Goal: Task Accomplishment & Management: Manage account settings

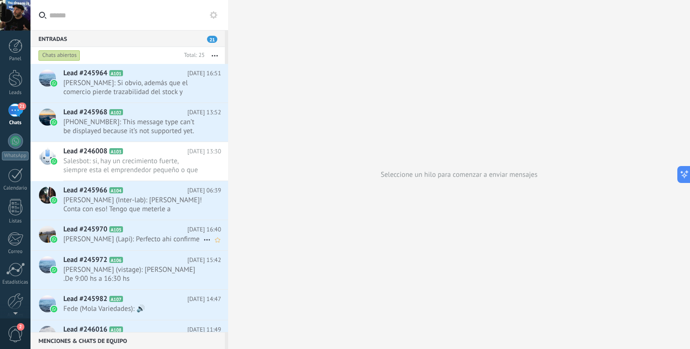
click at [130, 231] on icon at bounding box center [130, 229] width 9 height 9
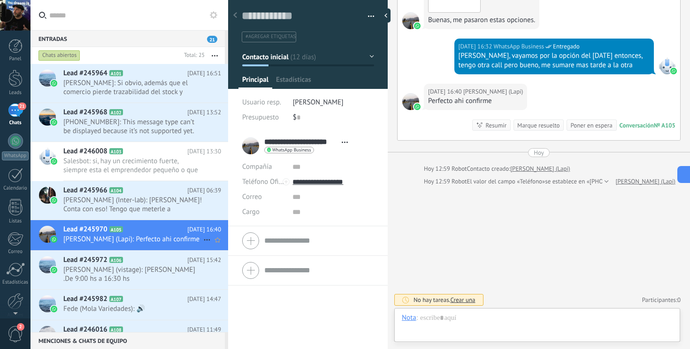
scroll to position [14, 0]
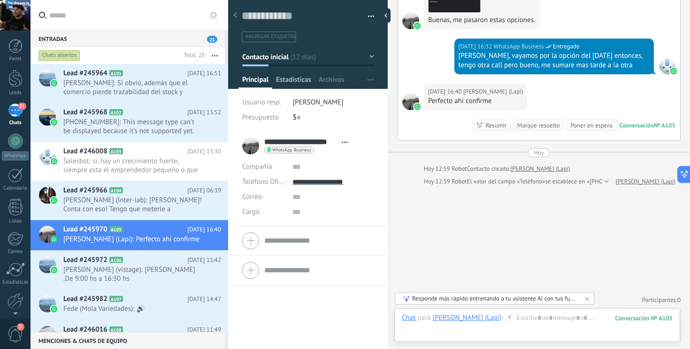
click at [300, 77] on span "Estadísticas" at bounding box center [293, 82] width 35 height 14
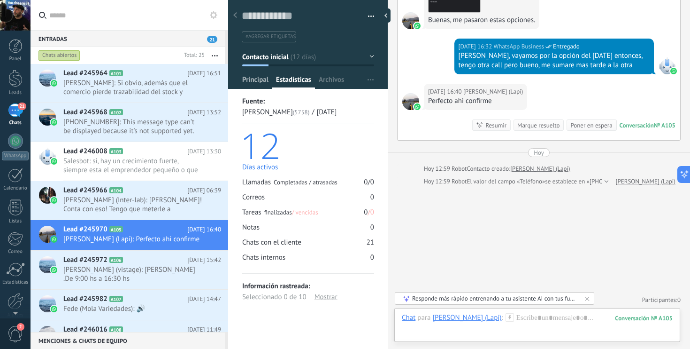
click at [261, 80] on span "Principal" at bounding box center [255, 82] width 26 height 14
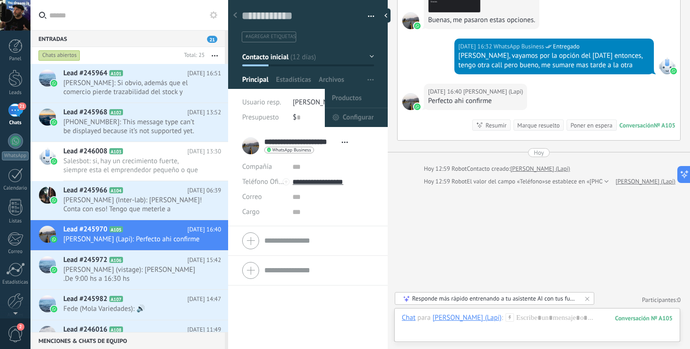
click at [370, 81] on span "button" at bounding box center [371, 80] width 6 height 18
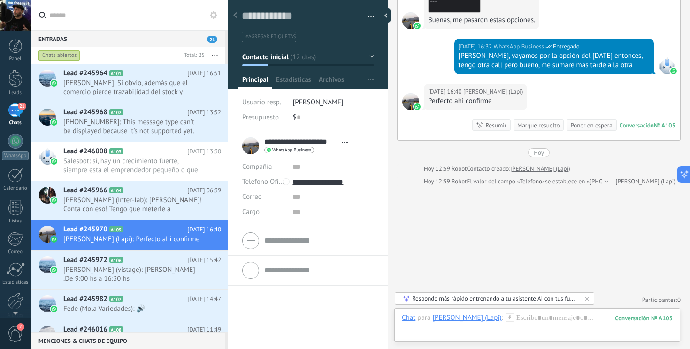
click at [369, 58] on button "Contacto inicial" at bounding box center [308, 56] width 132 height 17
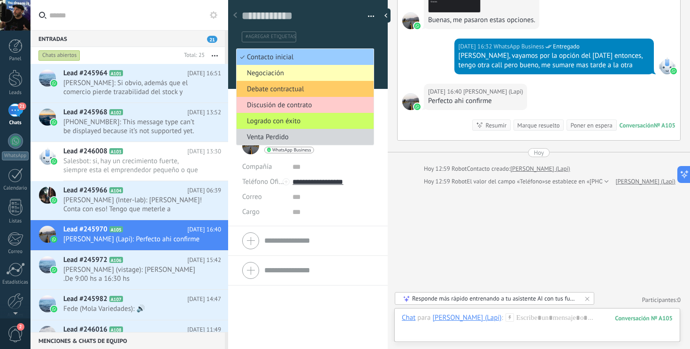
click at [274, 76] on span "Negociación" at bounding box center [304, 73] width 134 height 9
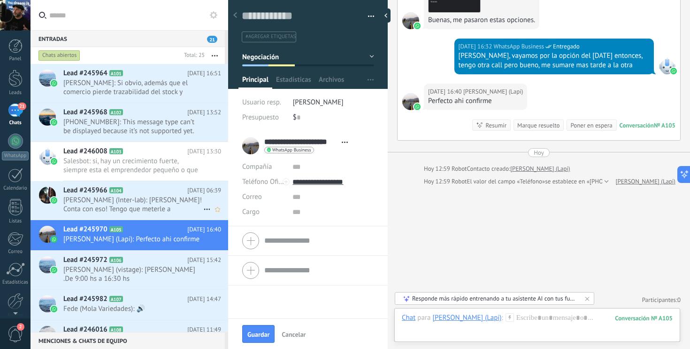
click at [130, 204] on span "[PERSON_NAME] (Inter-lab): [PERSON_NAME]! Conta con eso! Tengo que meterle a pr…" at bounding box center [133, 204] width 140 height 18
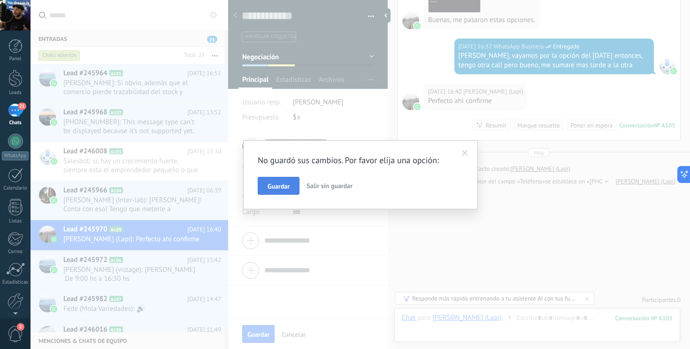
click at [272, 185] on span "Guardar" at bounding box center [279, 186] width 22 height 7
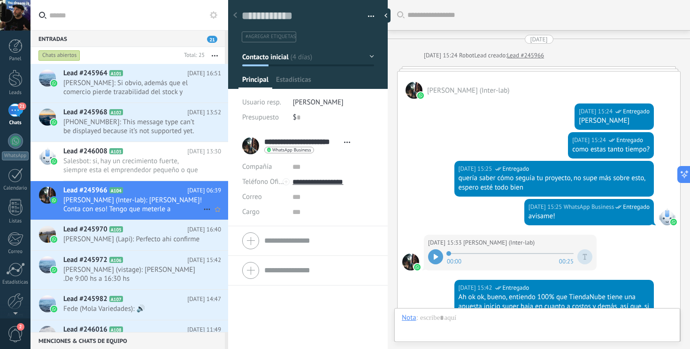
type textarea "**********"
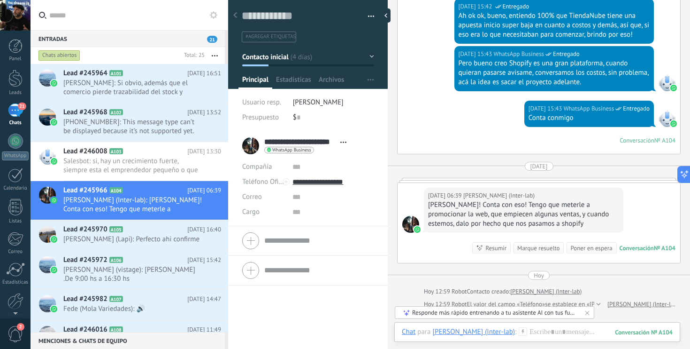
scroll to position [280, 0]
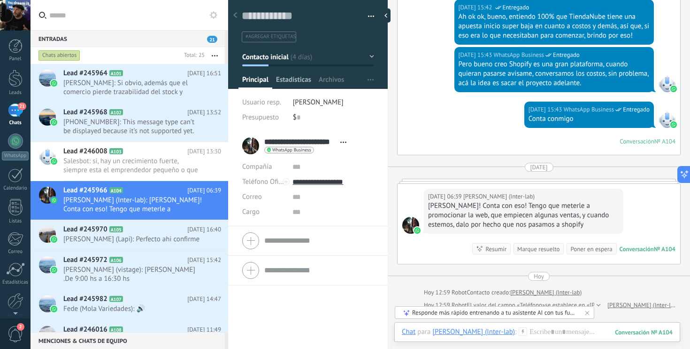
click at [288, 81] on span "Estadísticas" at bounding box center [293, 82] width 35 height 14
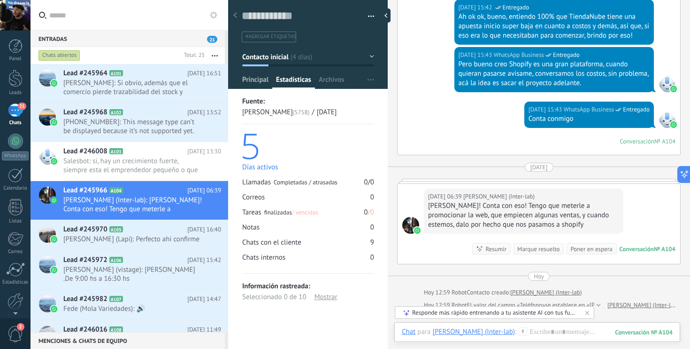
click at [242, 81] on span "Principal" at bounding box center [255, 82] width 26 height 14
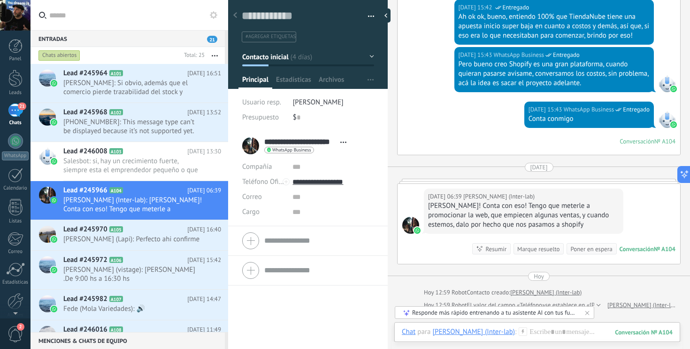
click at [371, 56] on button "Contacto inicial" at bounding box center [308, 56] width 132 height 17
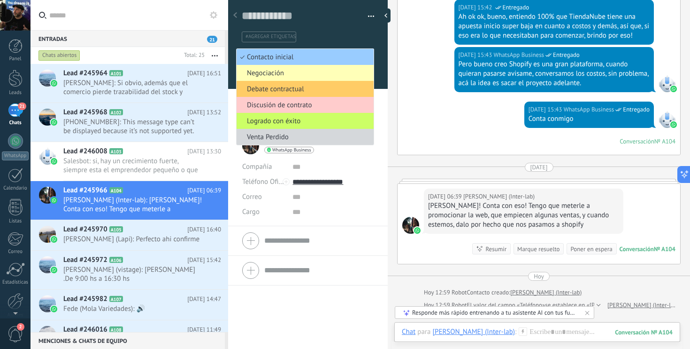
click at [283, 73] on span "Negociación" at bounding box center [304, 73] width 134 height 9
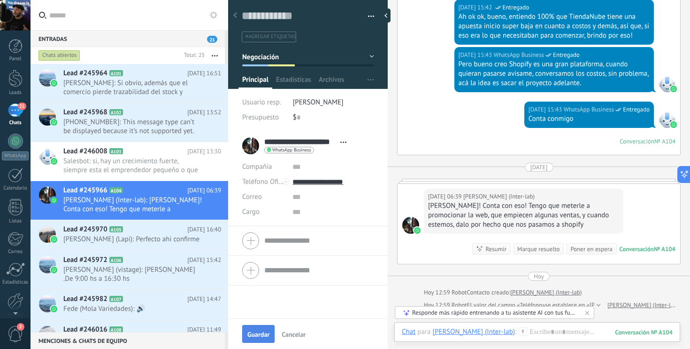
click at [259, 333] on span "Guardar" at bounding box center [259, 334] width 22 height 7
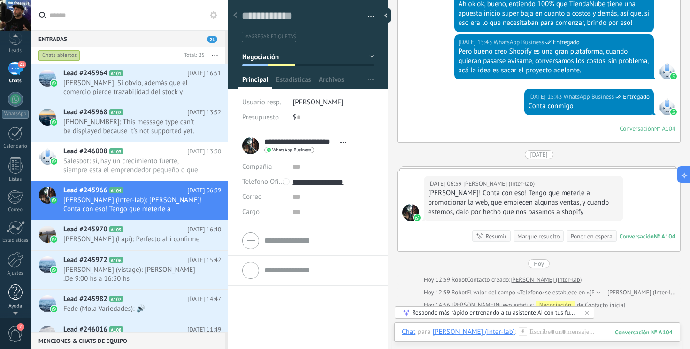
scroll to position [42, 0]
click at [20, 327] on span "2" at bounding box center [21, 327] width 8 height 8
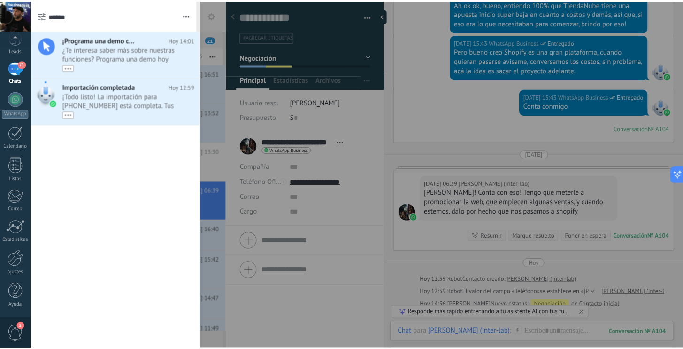
scroll to position [0, 0]
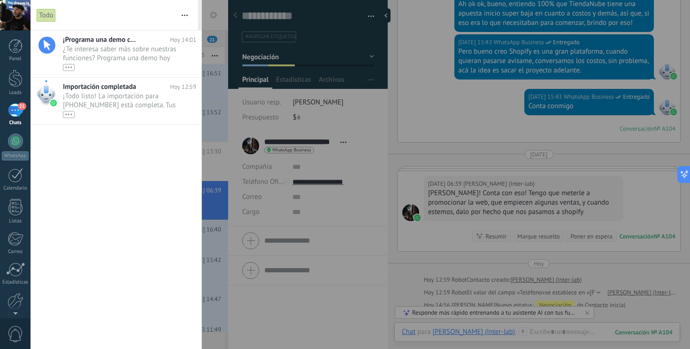
click at [240, 116] on div at bounding box center [345, 174] width 690 height 349
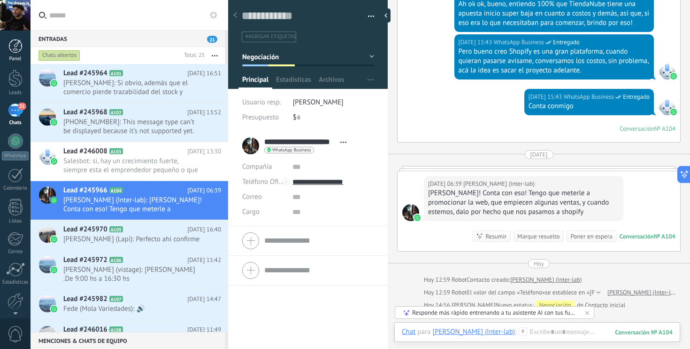
click at [3, 51] on link "Panel" at bounding box center [15, 50] width 31 height 23
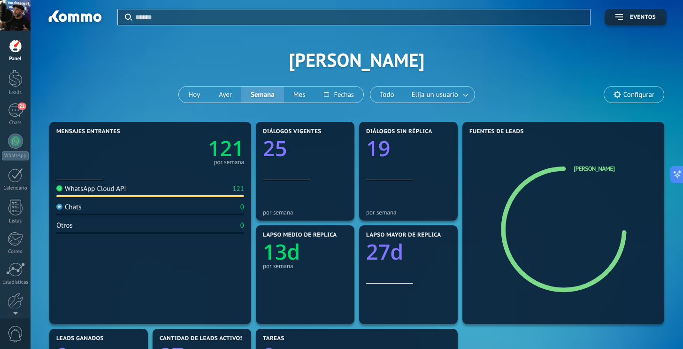
click at [19, 46] on div at bounding box center [15, 46] width 14 height 14
click at [18, 74] on div at bounding box center [15, 78] width 14 height 17
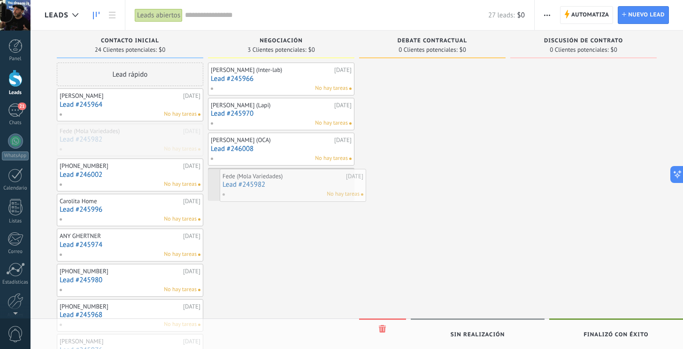
drag, startPoint x: 109, startPoint y: 138, endPoint x: 272, endPoint y: 183, distance: 169.1
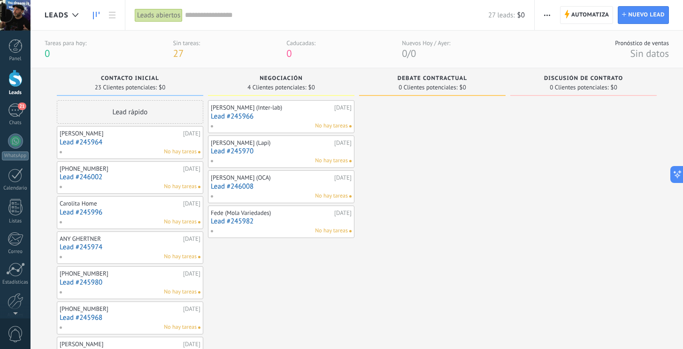
click at [20, 50] on div at bounding box center [15, 46] width 14 height 14
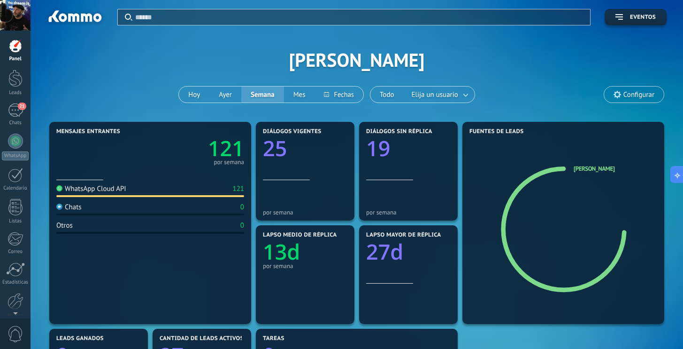
click at [15, 15] on div at bounding box center [15, 15] width 31 height 31
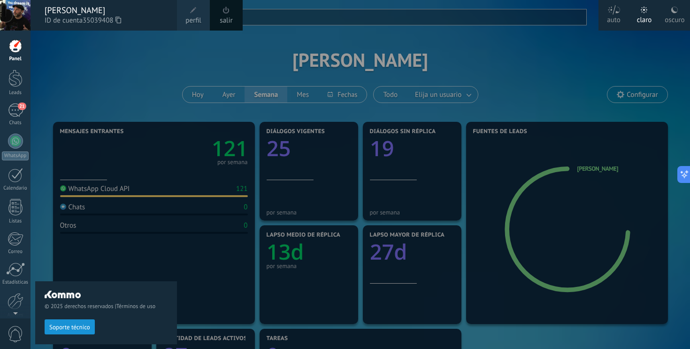
click at [201, 54] on div at bounding box center [376, 174] width 690 height 349
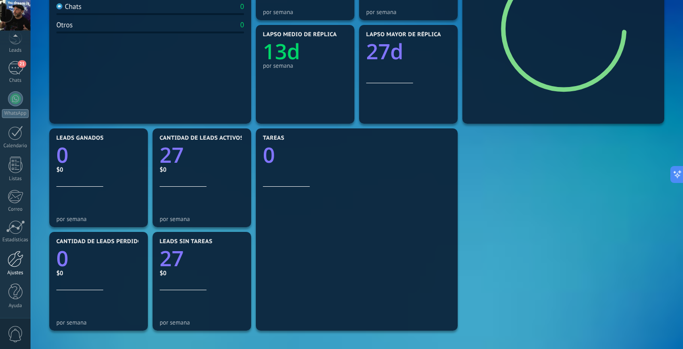
scroll to position [201, 0]
click at [17, 263] on div at bounding box center [16, 258] width 16 height 16
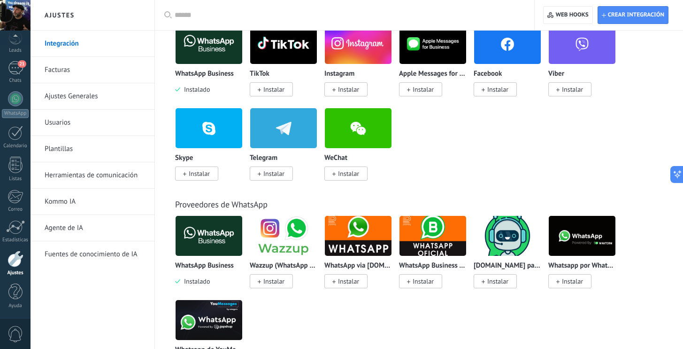
scroll to position [102, 0]
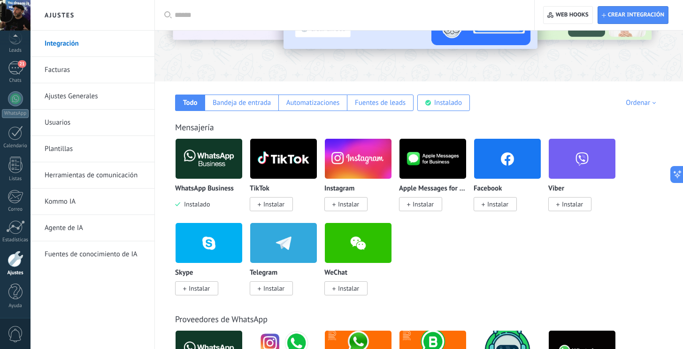
click at [106, 174] on link "Herramientas de comunicación" at bounding box center [95, 175] width 101 height 26
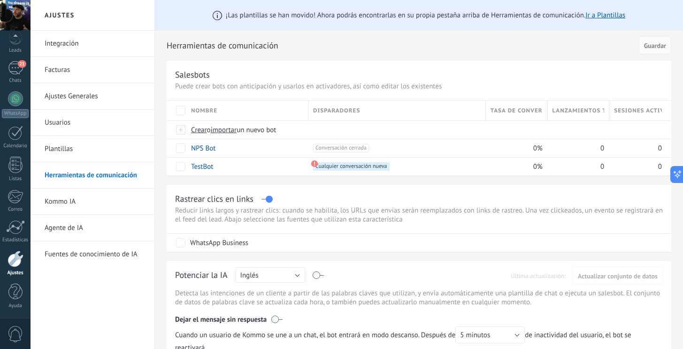
click at [92, 69] on link "Facturas" at bounding box center [95, 70] width 101 height 26
click at [67, 71] on link "Facturas" at bounding box center [95, 70] width 101 height 26
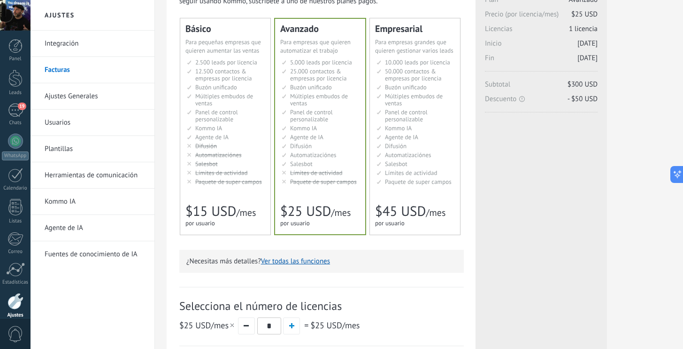
scroll to position [38, 0]
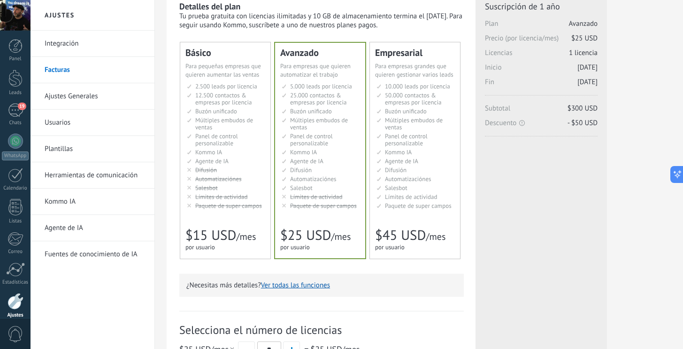
click at [255, 154] on li "Kommo AI Kommo AI Kommo IA Kommo AI Kommo IA Kommo AI Kommo AI" at bounding box center [226, 151] width 78 height 7
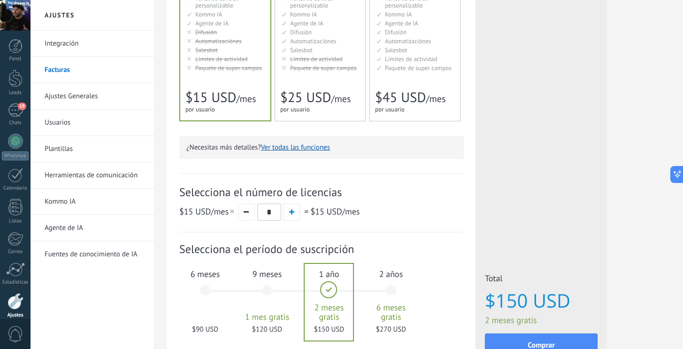
scroll to position [225, 0]
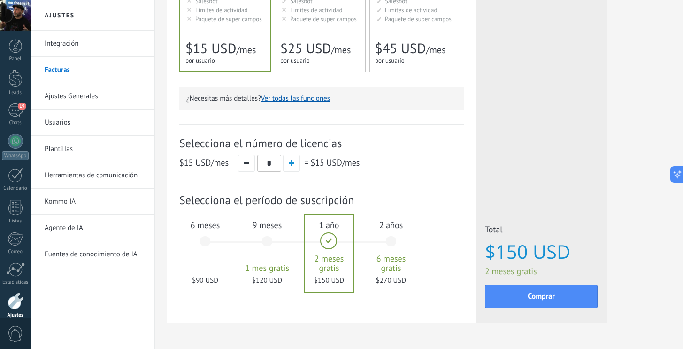
click at [215, 232] on div "6 meses $90 USD" at bounding box center [205, 245] width 51 height 66
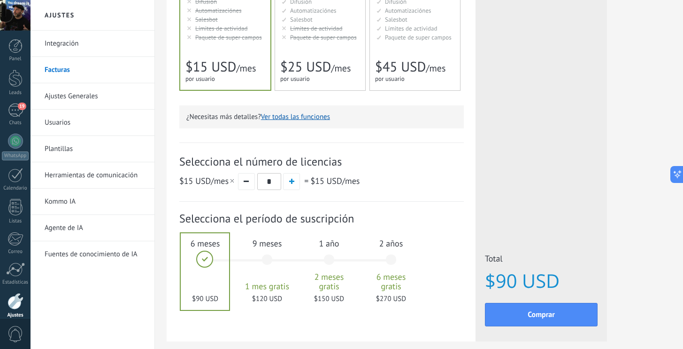
scroll to position [225, 0]
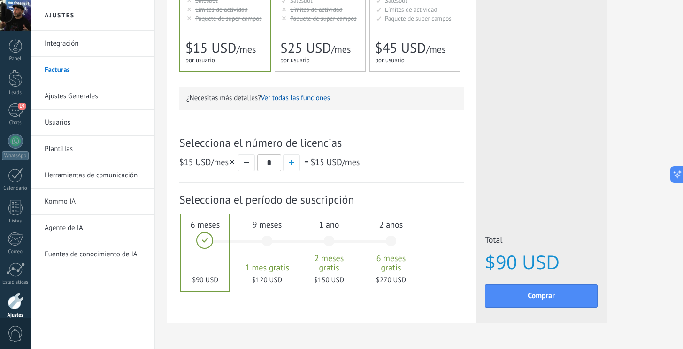
click at [96, 172] on link "Herramientas de comunicación" at bounding box center [95, 175] width 101 height 26
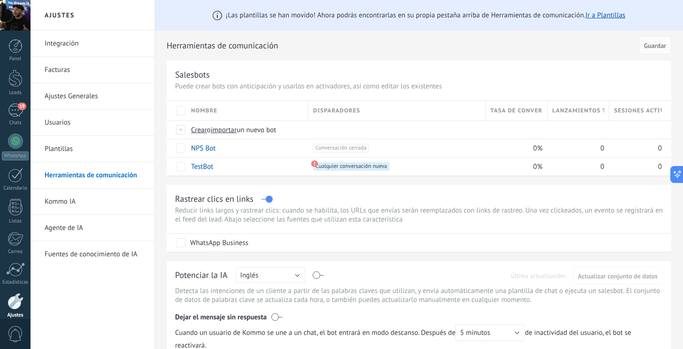
click at [76, 116] on link "Usuarios" at bounding box center [95, 122] width 101 height 26
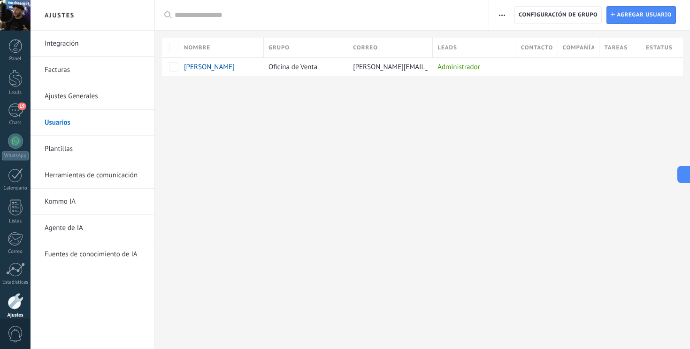
click at [82, 147] on link "Plantillas" at bounding box center [95, 149] width 101 height 26
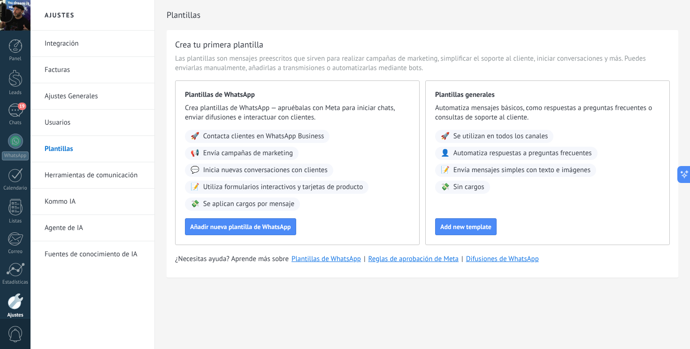
click at [84, 177] on link "Herramientas de comunicación" at bounding box center [95, 175] width 101 height 26
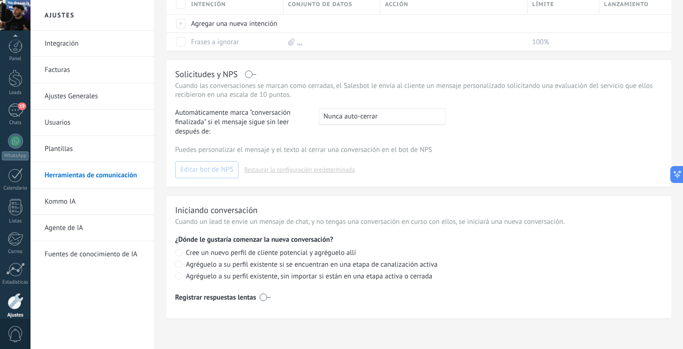
scroll to position [42, 0]
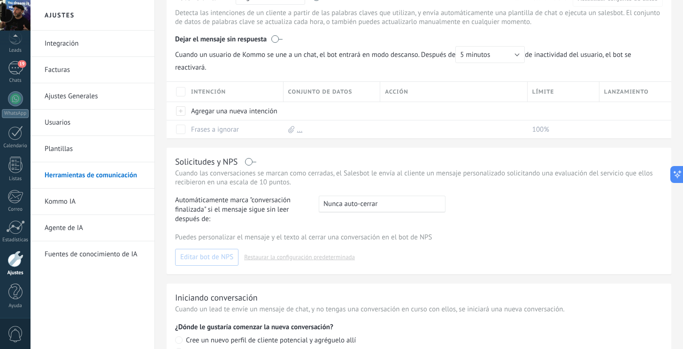
click at [79, 98] on link "Ajustes Generales" at bounding box center [95, 96] width 101 height 26
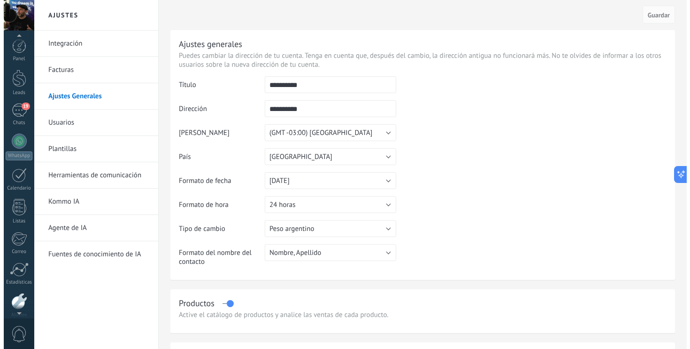
scroll to position [42, 0]
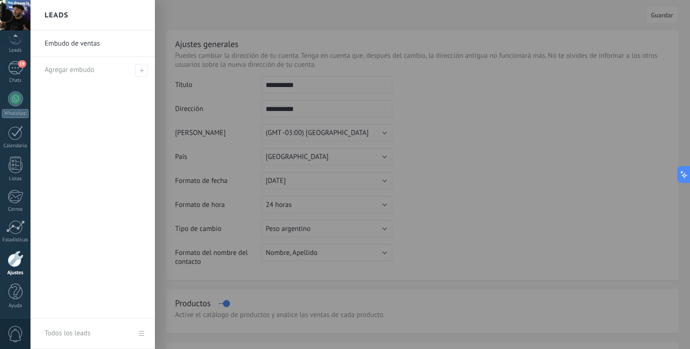
click at [442, 120] on div at bounding box center [376, 174] width 690 height 349
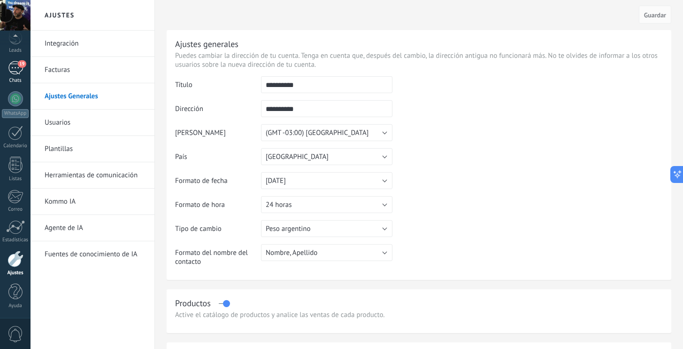
click at [12, 66] on div "19" at bounding box center [15, 68] width 15 height 14
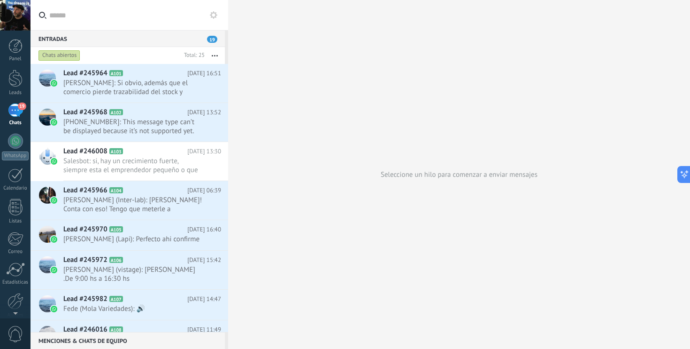
click at [215, 56] on button "button" at bounding box center [215, 55] width 20 height 17
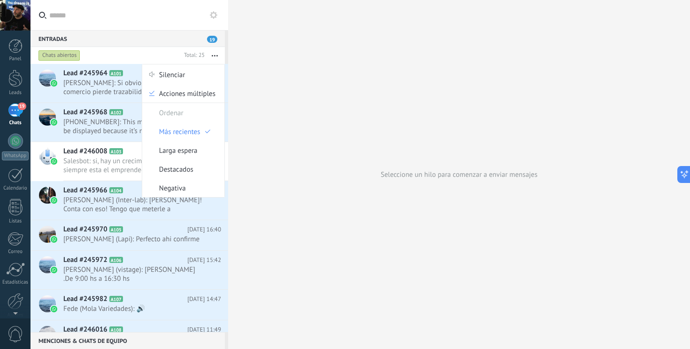
click at [131, 35] on div "Entradas 19" at bounding box center [128, 38] width 194 height 17
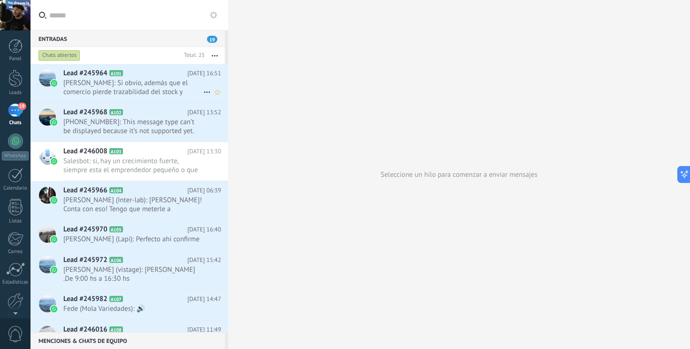
click at [139, 86] on span "[PERSON_NAME]: Si obvio, además que el comercio pierde trazabilidad del stock y…" at bounding box center [133, 87] width 140 height 18
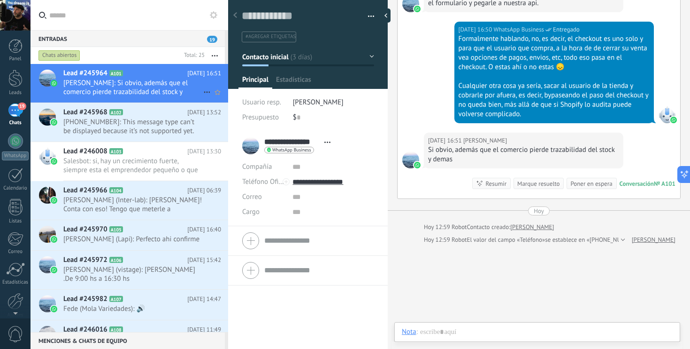
scroll to position [14, 0]
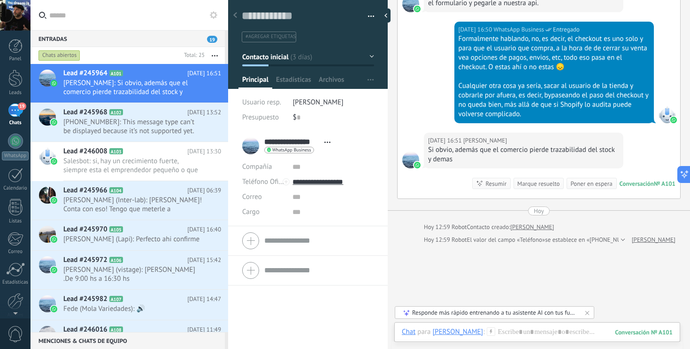
click at [361, 54] on button "Contacto inicial" at bounding box center [308, 56] width 132 height 17
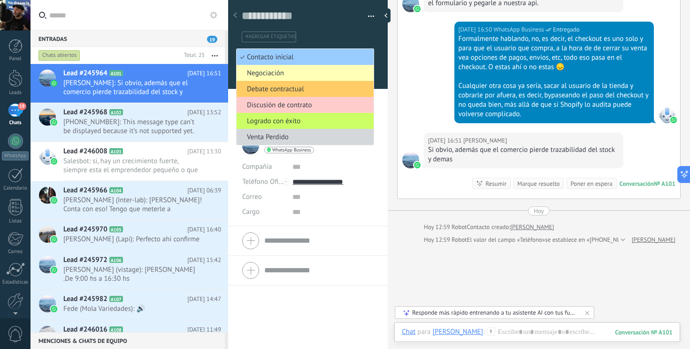
click at [287, 73] on span "Negociación" at bounding box center [304, 73] width 134 height 9
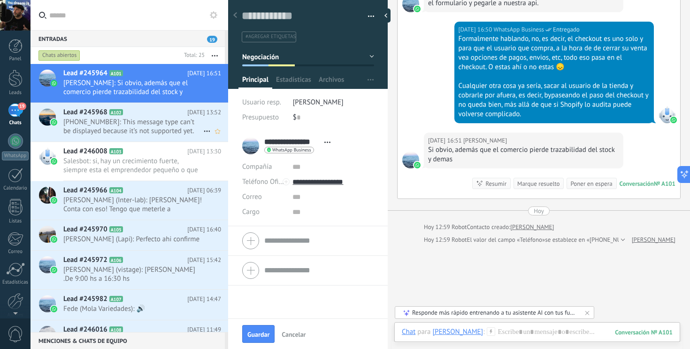
click at [156, 120] on span "[PHONE_NUMBER]: This message type can’t be displayed because it’s not supported…" at bounding box center [133, 126] width 140 height 18
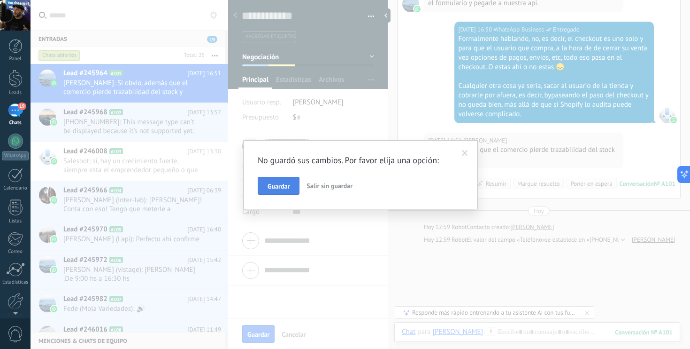
click at [277, 183] on span "Guardar" at bounding box center [279, 186] width 22 height 7
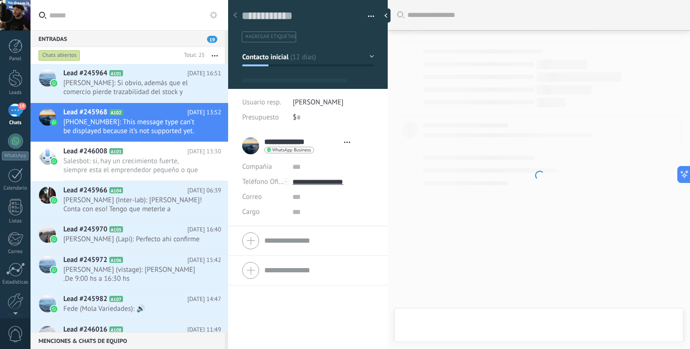
type textarea "**********"
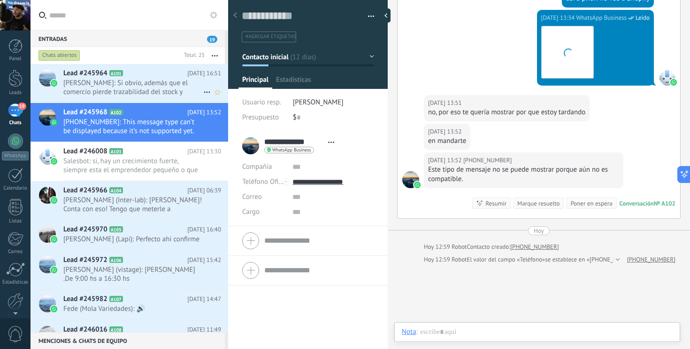
scroll to position [14, 0]
click at [147, 55] on div "Chats abiertos" at bounding box center [109, 55] width 144 height 17
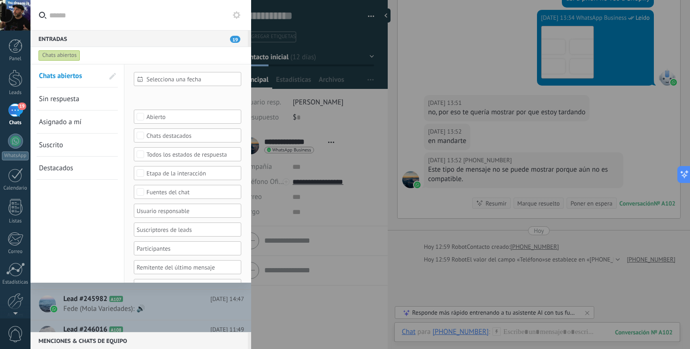
click at [187, 13] on input "text" at bounding box center [146, 15] width 194 height 30
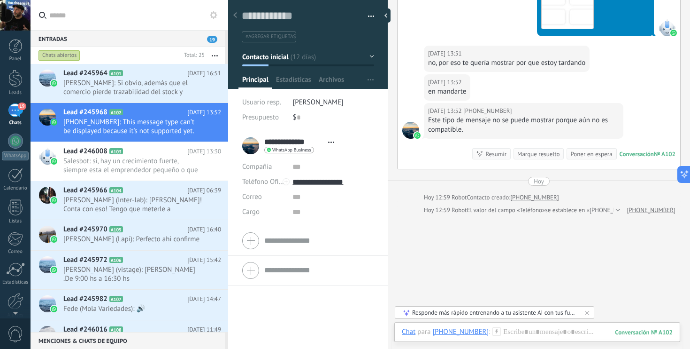
scroll to position [950, 0]
click at [214, 16] on icon at bounding box center [214, 15] width 8 height 8
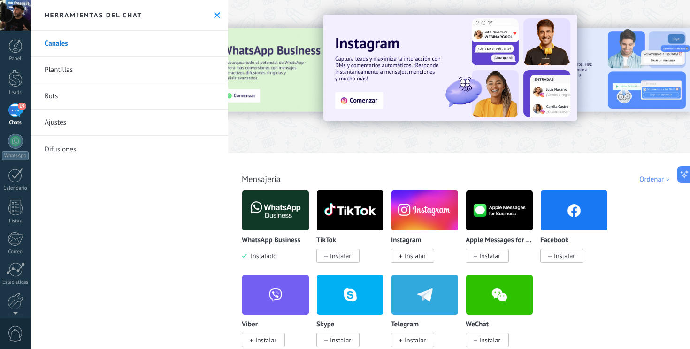
click at [113, 118] on link "Ajustes" at bounding box center [130, 122] width 198 height 26
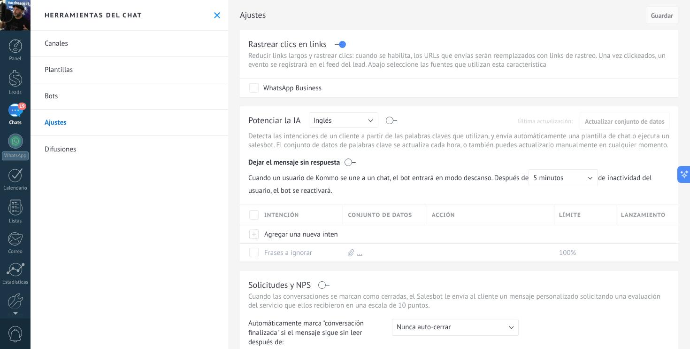
click at [220, 9] on div "Herramientas del chat" at bounding box center [130, 15] width 198 height 31
click at [216, 12] on use at bounding box center [217, 15] width 6 height 6
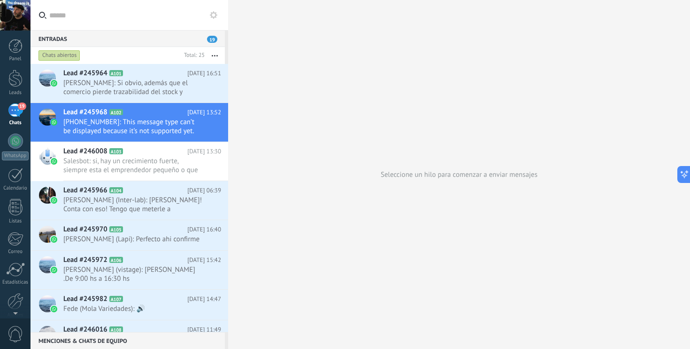
click at [118, 54] on div "Chats abiertos" at bounding box center [109, 55] width 144 height 17
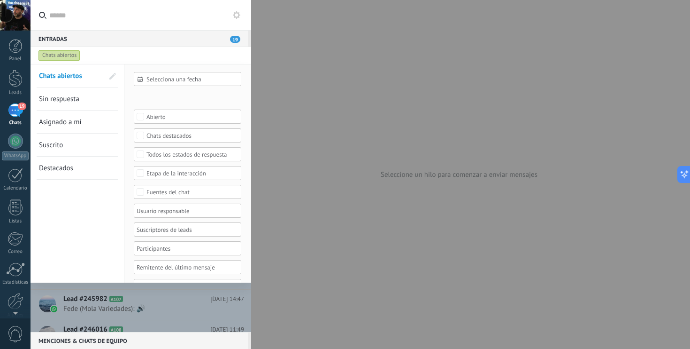
click at [133, 53] on div "Chats abiertos" at bounding box center [132, 55] width 191 height 17
click at [152, 28] on input "text" at bounding box center [146, 15] width 194 height 30
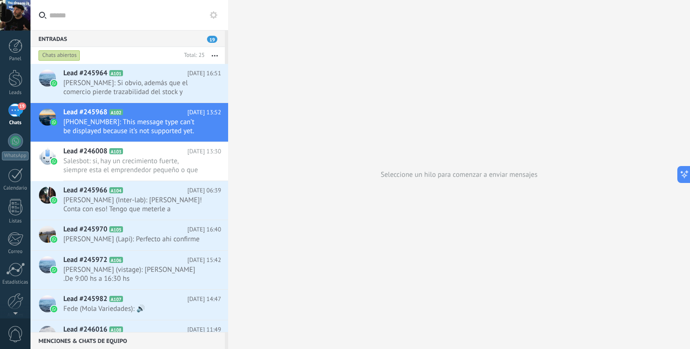
click at [210, 39] on span "19" at bounding box center [212, 39] width 10 height 7
click at [212, 56] on icon "button" at bounding box center [215, 55] width 6 height 1
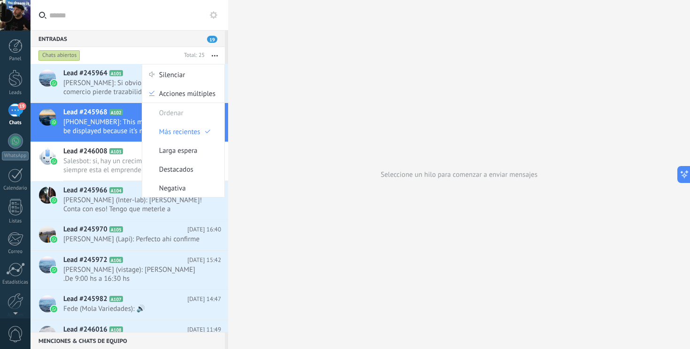
click at [176, 53] on div "Chats abiertos" at bounding box center [109, 55] width 144 height 17
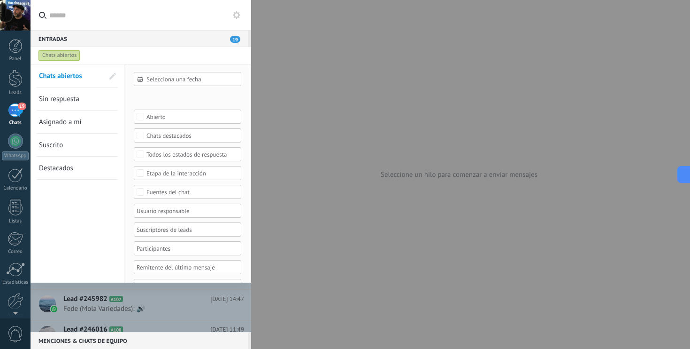
click at [207, 55] on div "Chats abiertos" at bounding box center [132, 55] width 191 height 17
click at [119, 23] on input "text" at bounding box center [146, 15] width 194 height 30
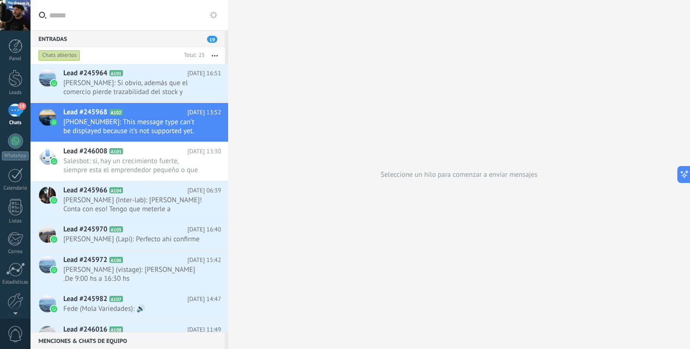
click at [136, 57] on div "Chats abiertos" at bounding box center [109, 55] width 144 height 17
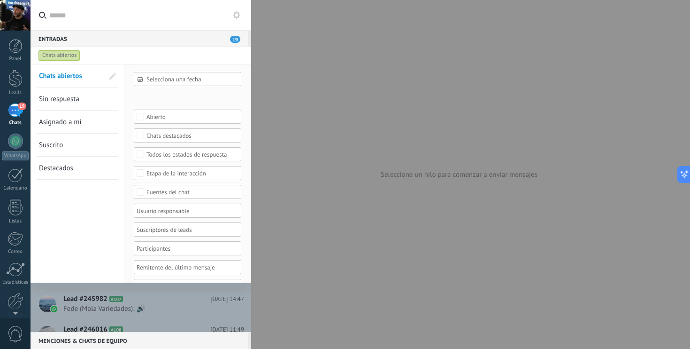
click at [72, 124] on span "Asignado a mí" at bounding box center [60, 121] width 43 height 9
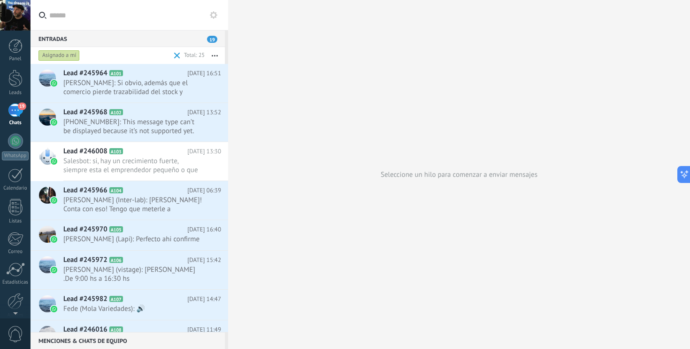
click at [89, 54] on div "Asignado a mí" at bounding box center [104, 55] width 135 height 17
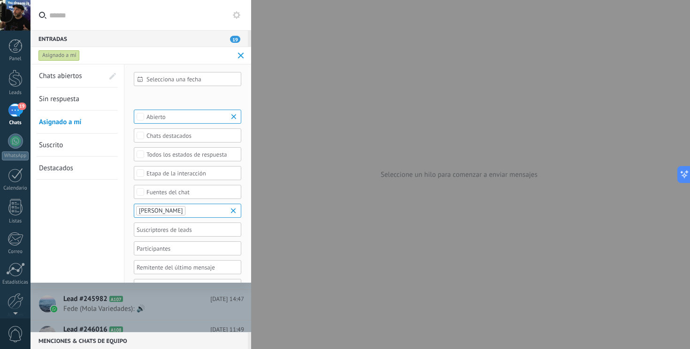
click at [75, 74] on span "Chats abiertos" at bounding box center [60, 75] width 43 height 9
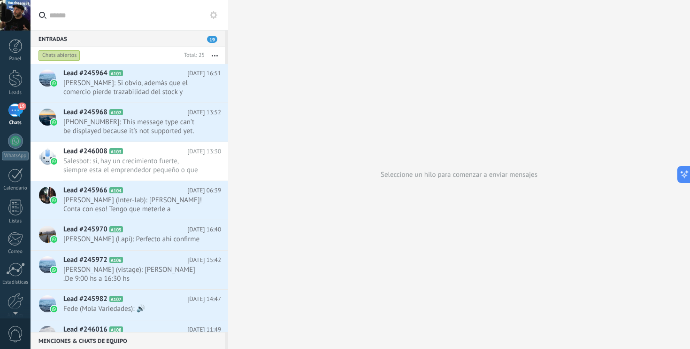
click at [211, 54] on button "button" at bounding box center [215, 55] width 20 height 17
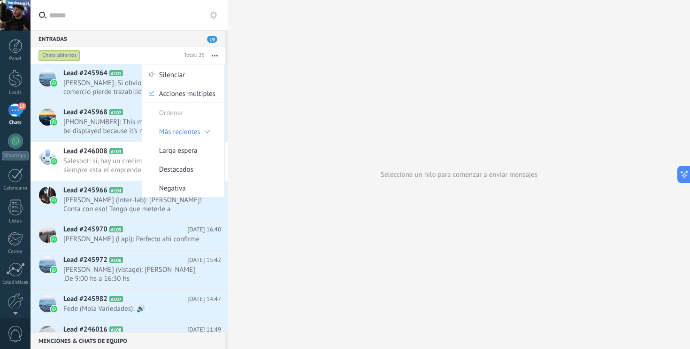
click at [143, 55] on div "Chats abiertos" at bounding box center [109, 55] width 144 height 17
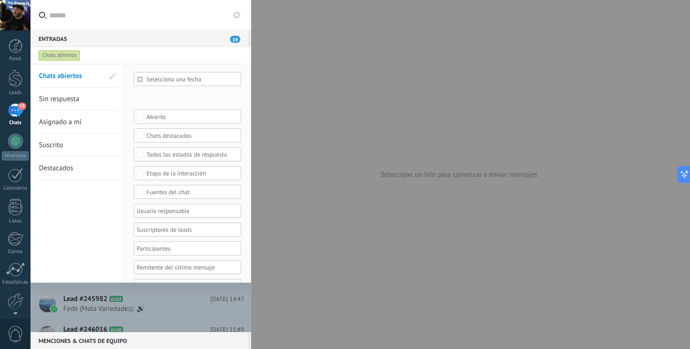
click at [193, 58] on div "Chats abiertos" at bounding box center [132, 55] width 191 height 17
click at [153, 37] on div "Entradas 19" at bounding box center [139, 38] width 217 height 17
click at [162, 24] on input "text" at bounding box center [146, 15] width 194 height 30
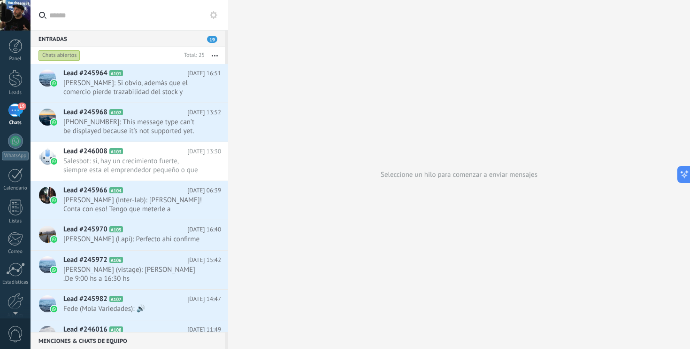
click at [215, 51] on button "button" at bounding box center [215, 55] width 20 height 17
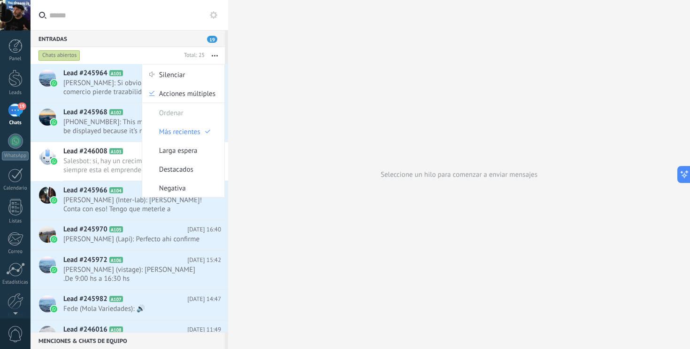
click at [163, 49] on div "Chats abiertos" at bounding box center [109, 55] width 144 height 17
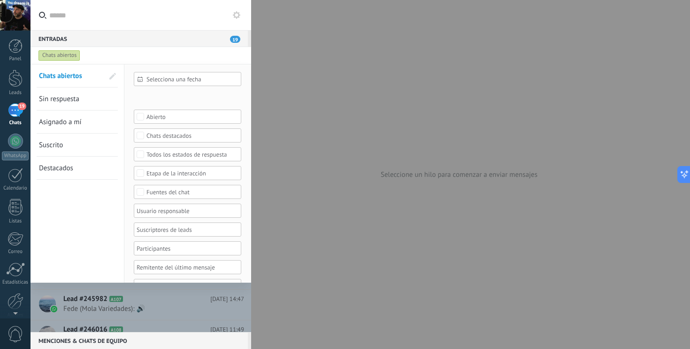
click at [147, 50] on div "Chats abiertos" at bounding box center [132, 55] width 191 height 17
click at [147, 39] on div "Entradas 19" at bounding box center [139, 38] width 217 height 17
click at [144, 27] on input "text" at bounding box center [146, 15] width 194 height 30
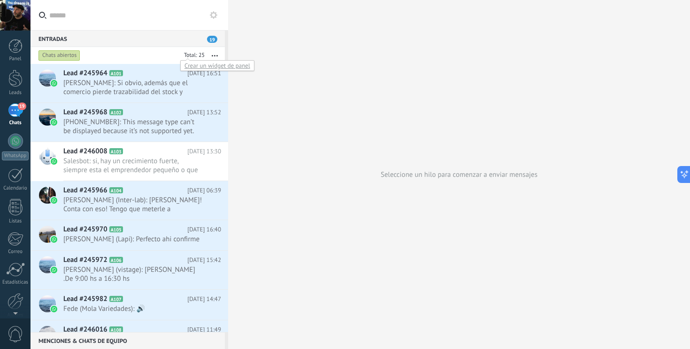
click at [201, 66] on div "Crear un widget de panel" at bounding box center [217, 65] width 74 height 11
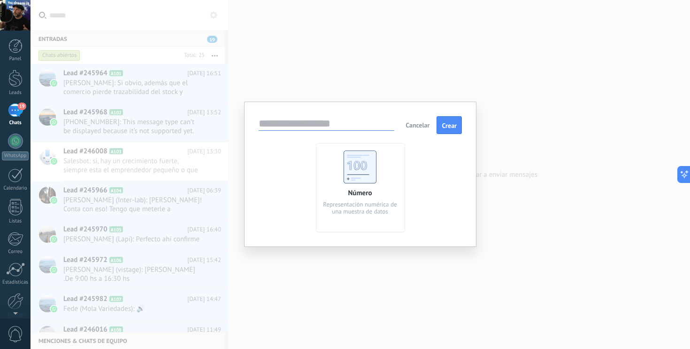
click at [312, 106] on div "Cancelar Crear Número Representación numérica de una muestra de datos" at bounding box center [360, 173] width 232 height 145
click at [419, 126] on span "Cancelar" at bounding box center [418, 125] width 24 height 8
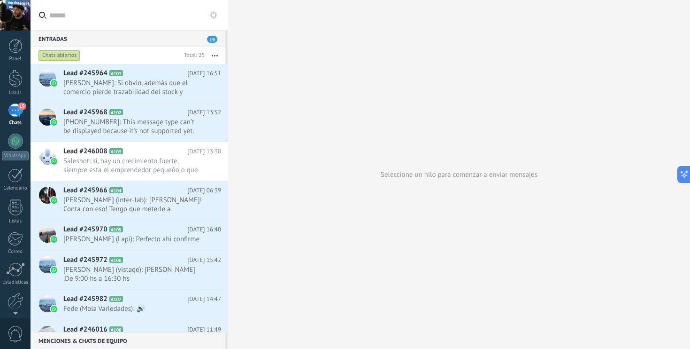
click at [346, 173] on div "Seleccione un hilo para comenzar a enviar mensajes" at bounding box center [459, 174] width 462 height 349
